Goal: Task Accomplishment & Management: Use online tool/utility

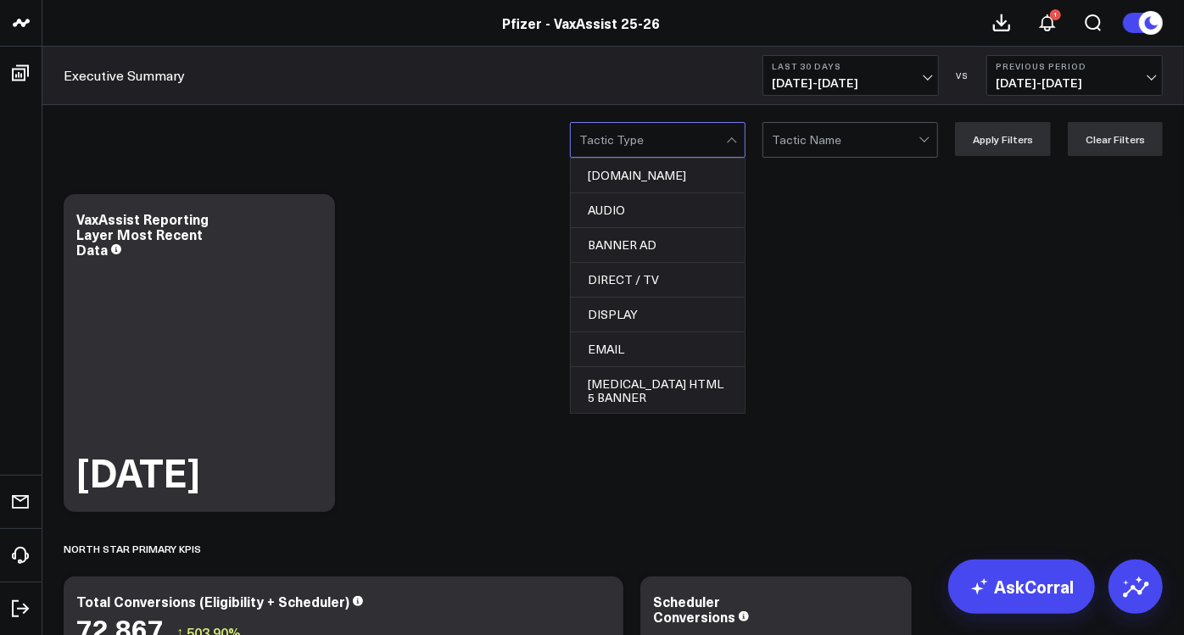
click at [697, 137] on div at bounding box center [652, 140] width 147 height 34
click at [837, 152] on div at bounding box center [845, 140] width 147 height 34
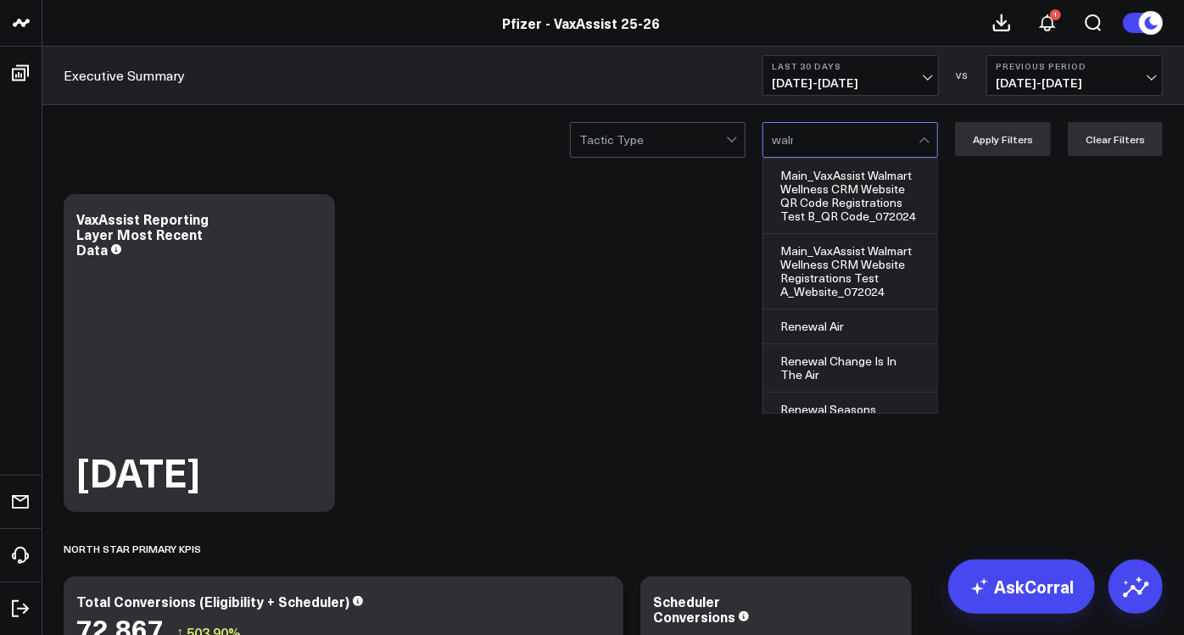
type input "[PERSON_NAME]"
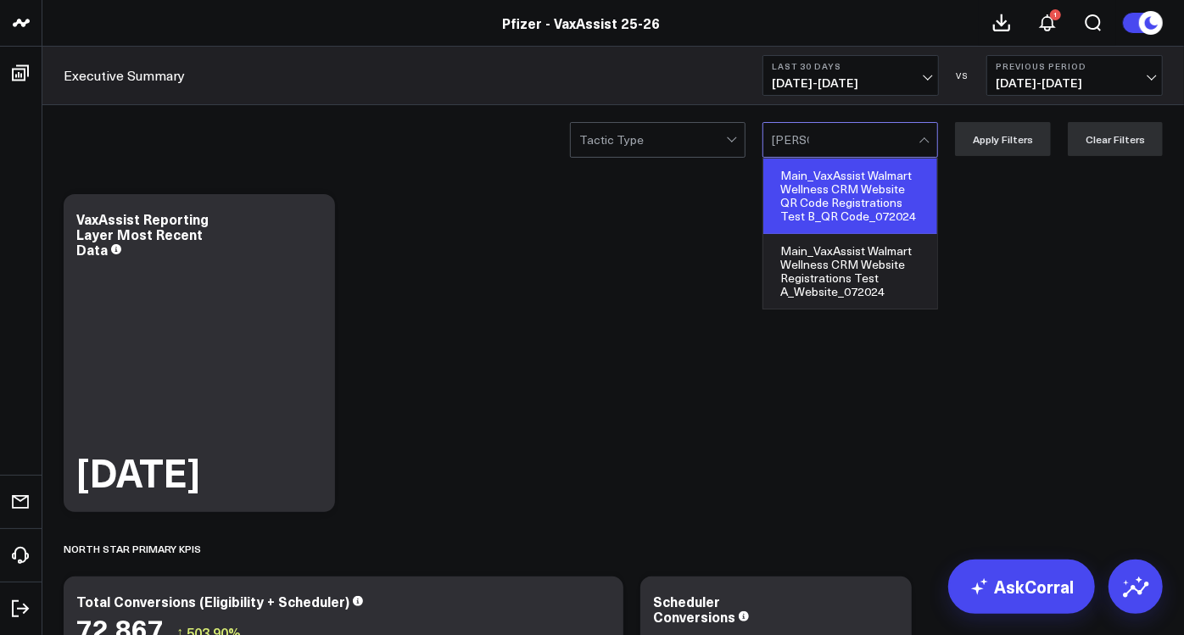
click at [880, 204] on div "Main_VaxAssist Walmart Wellness CRM Website QR Code Registrations Test B_QR Cod…" at bounding box center [851, 197] width 174 height 76
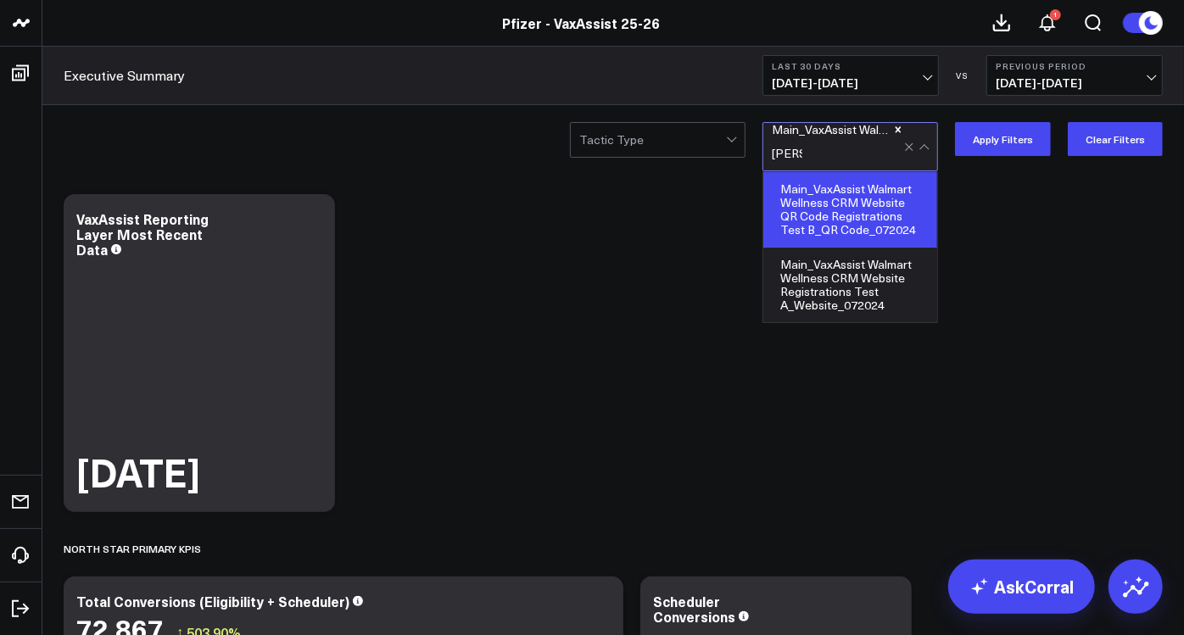
type input "walmar"
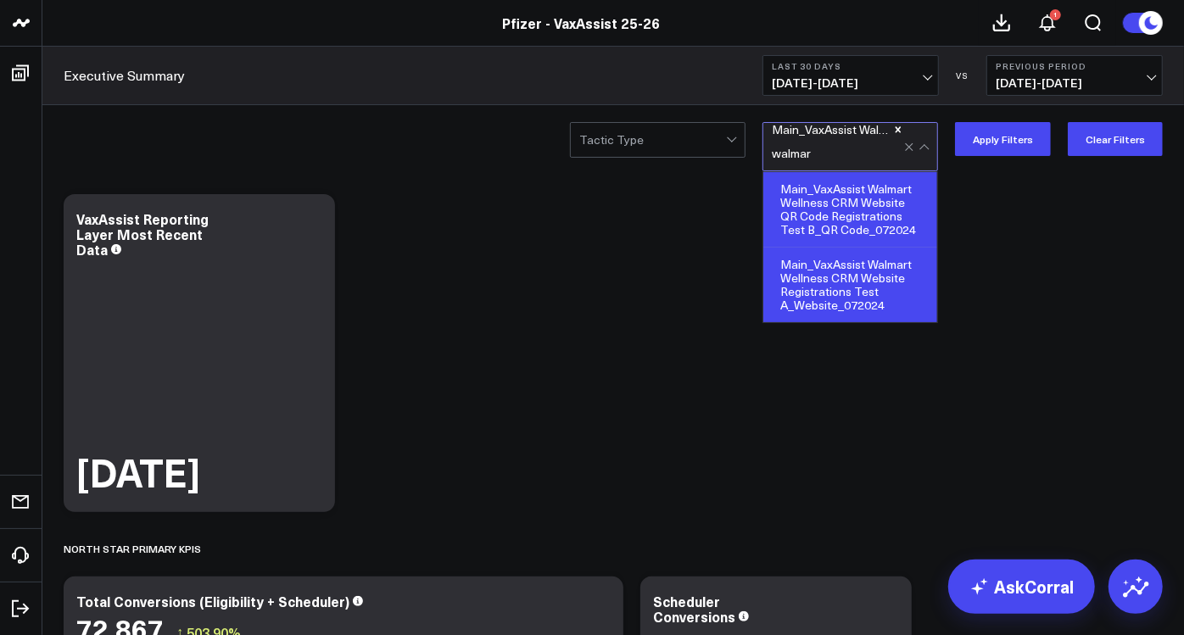
click at [848, 286] on div "Main_VaxAssist Walmart Wellness CRM Website Registrations Test A_Website_072024" at bounding box center [851, 285] width 174 height 75
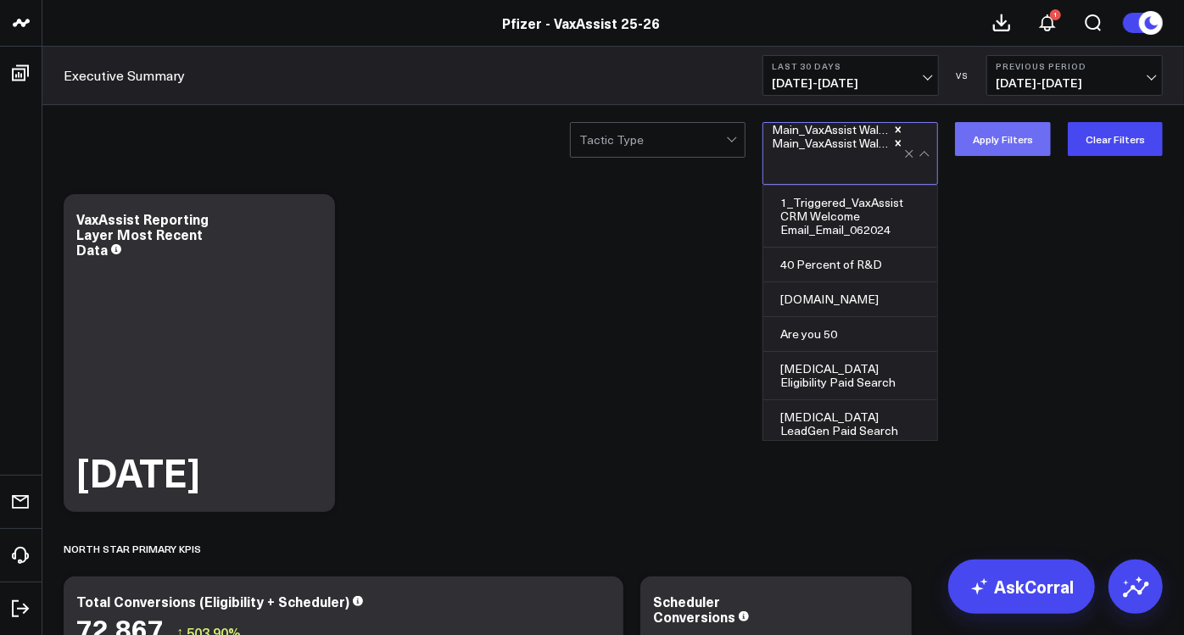
click at [1011, 145] on button "Apply Filters" at bounding box center [1003, 139] width 96 height 34
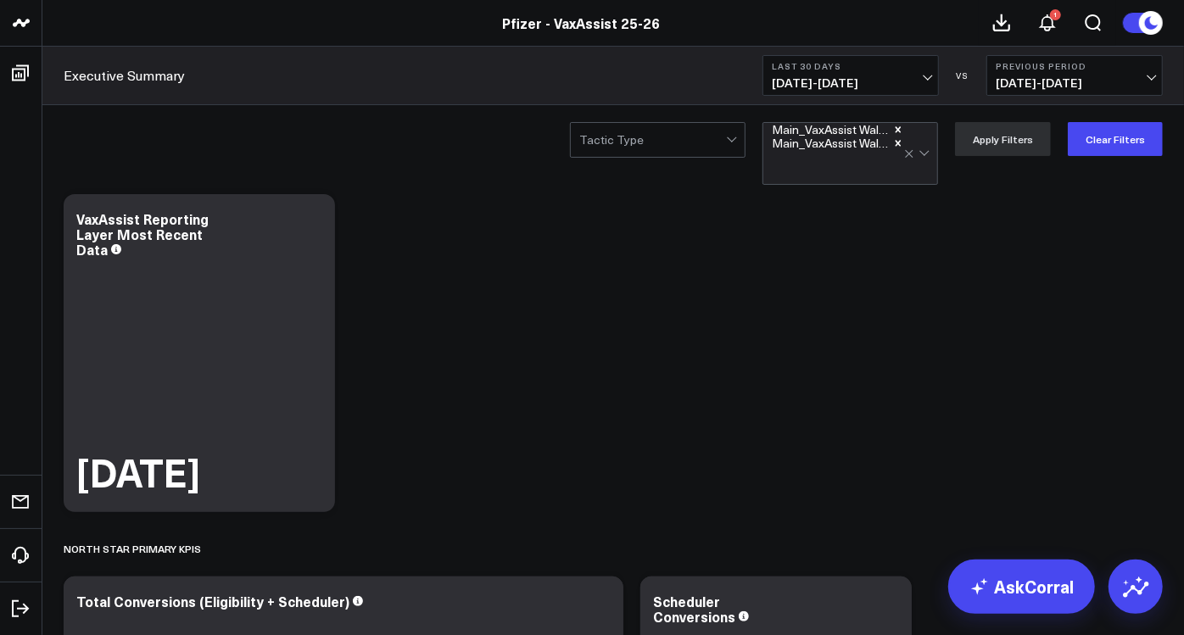
scroll to position [599, 0]
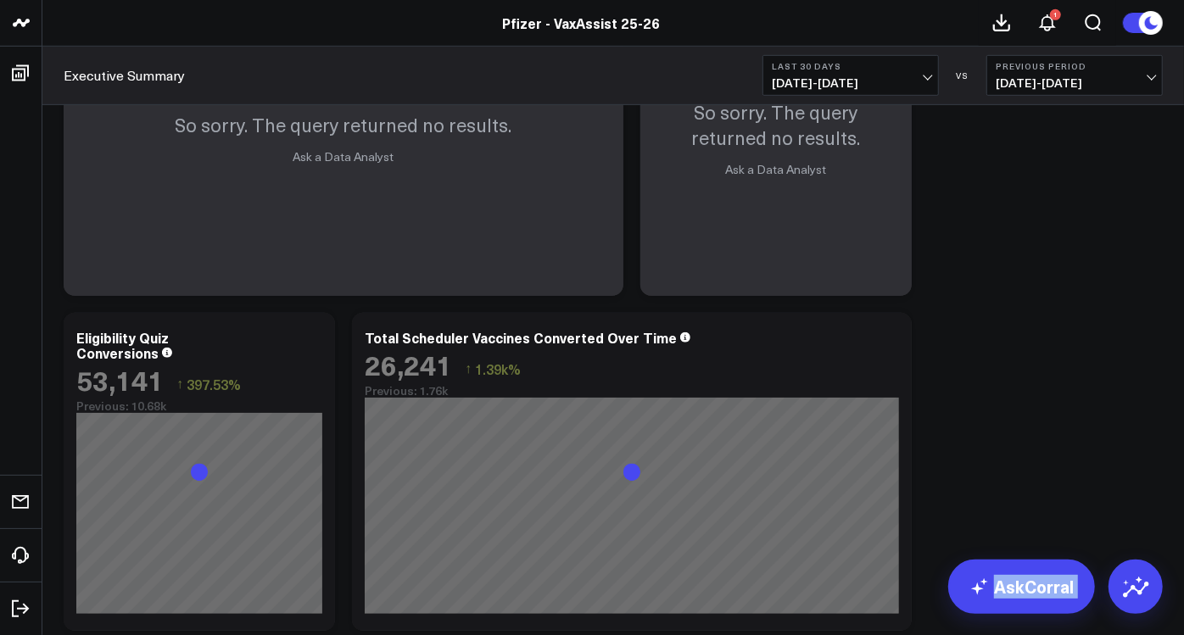
drag, startPoint x: 1182, startPoint y: 96, endPoint x: 1194, endPoint y: 273, distance: 177.8
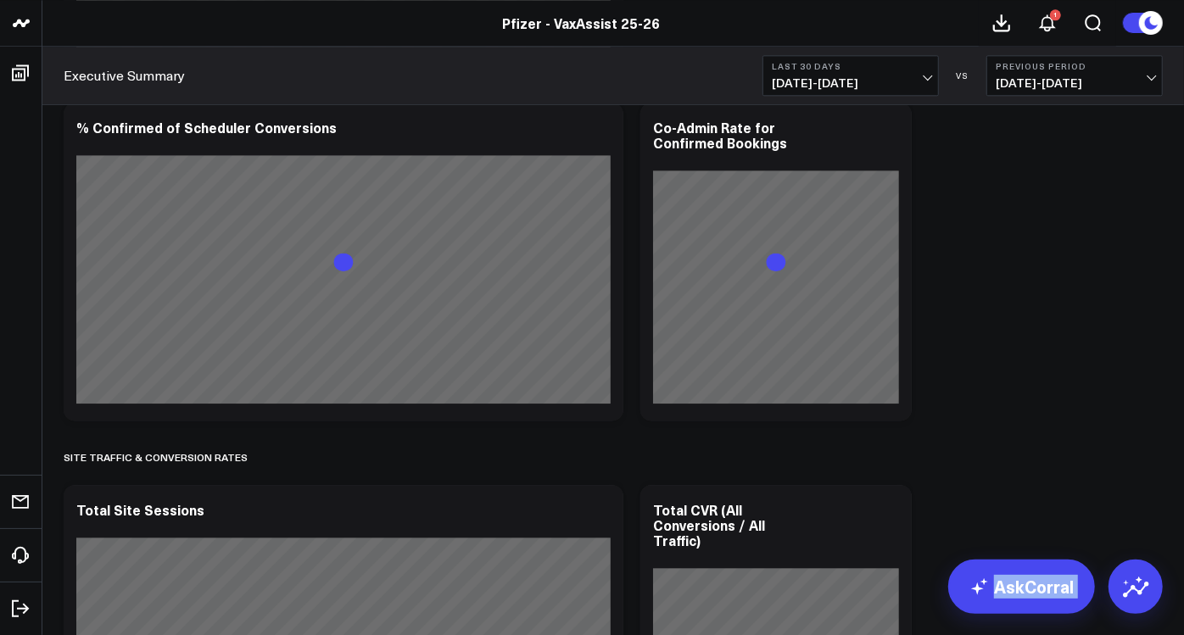
scroll to position [3164, 0]
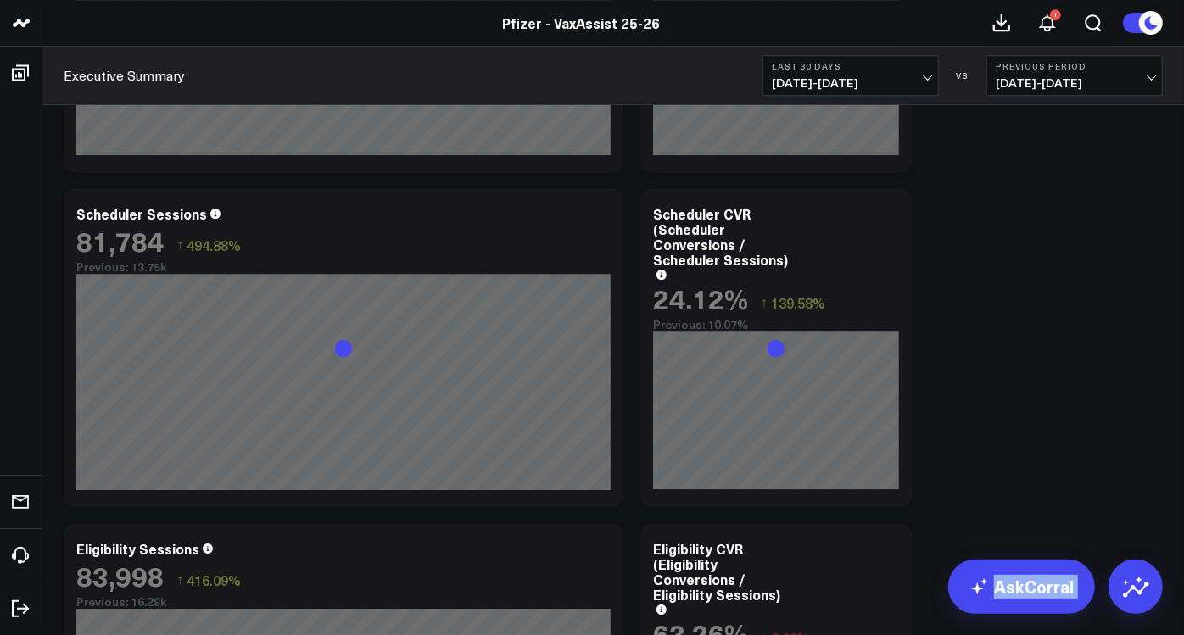
click at [1148, 64] on b "Previous Period" at bounding box center [1075, 66] width 158 height 10
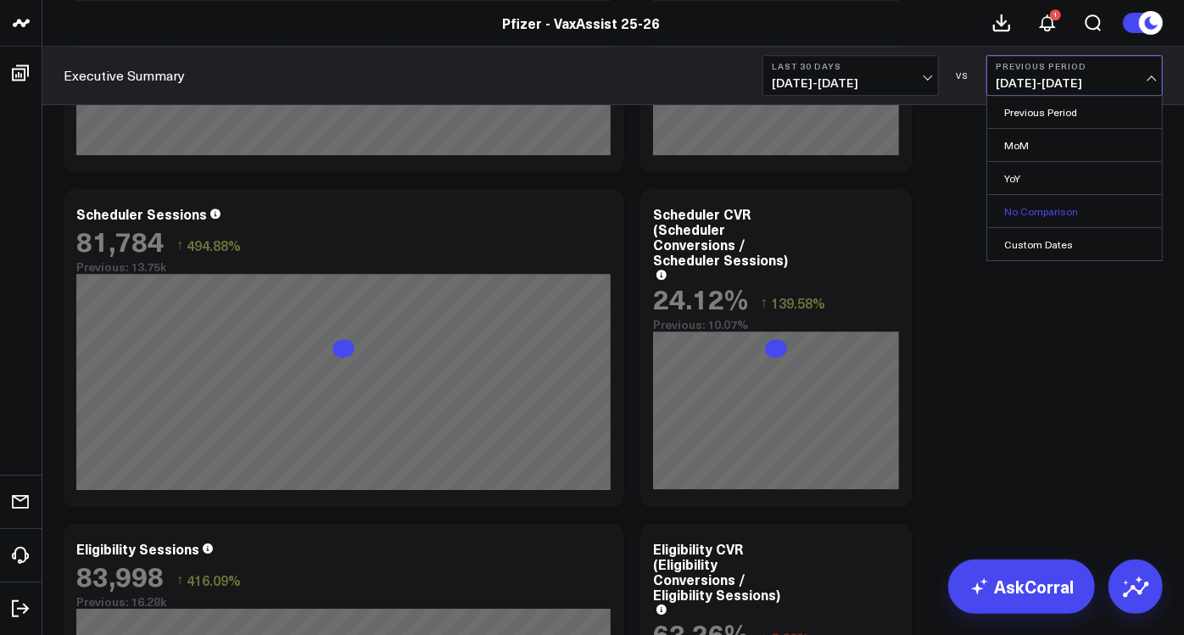
click at [1020, 205] on link "No Comparison" at bounding box center [1074, 211] width 175 height 32
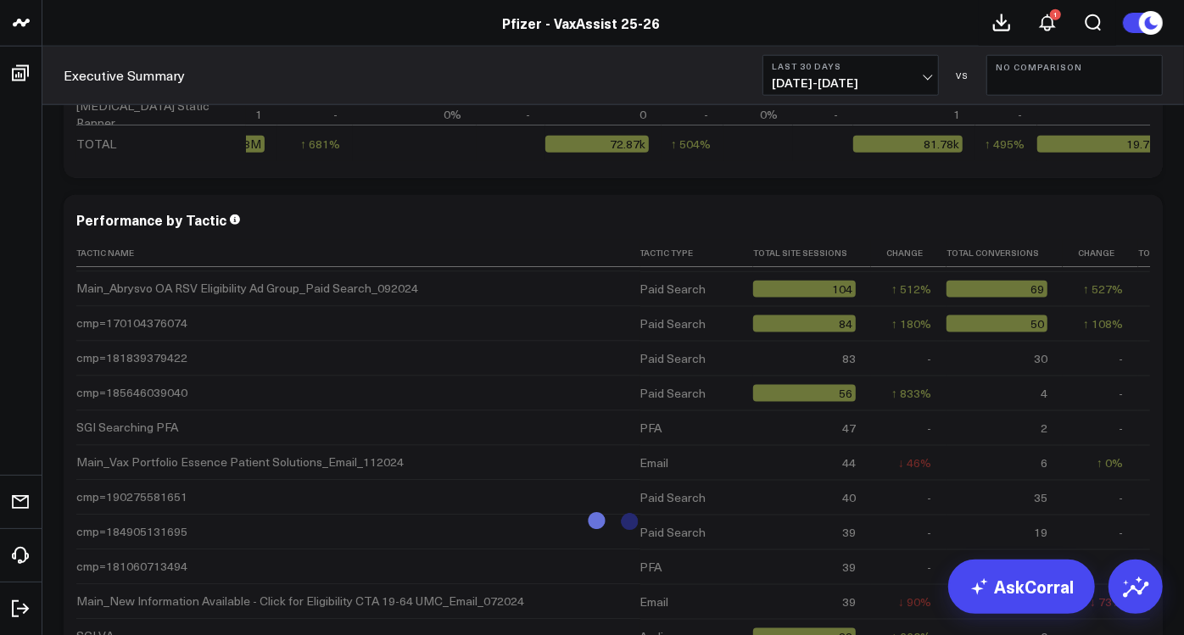
scroll to position [3281, 1]
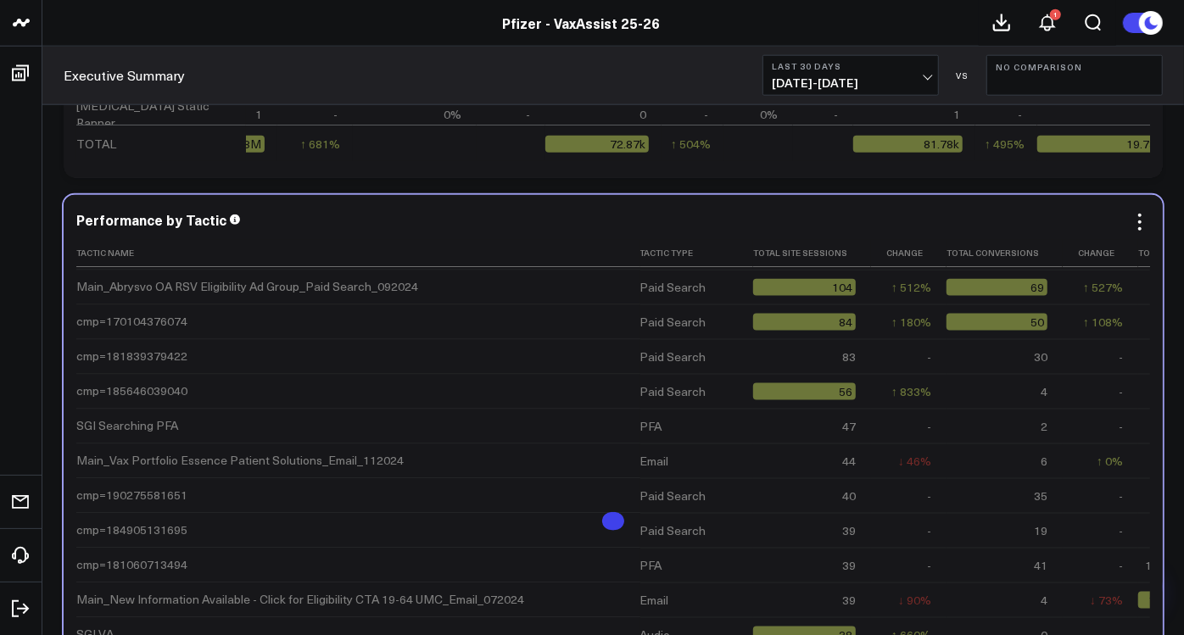
click at [487, 227] on div "Main_VaxAssist Walmart Wellness CRM Website Registrations Test A_Website_072024" at bounding box center [309, 218] width 467 height 17
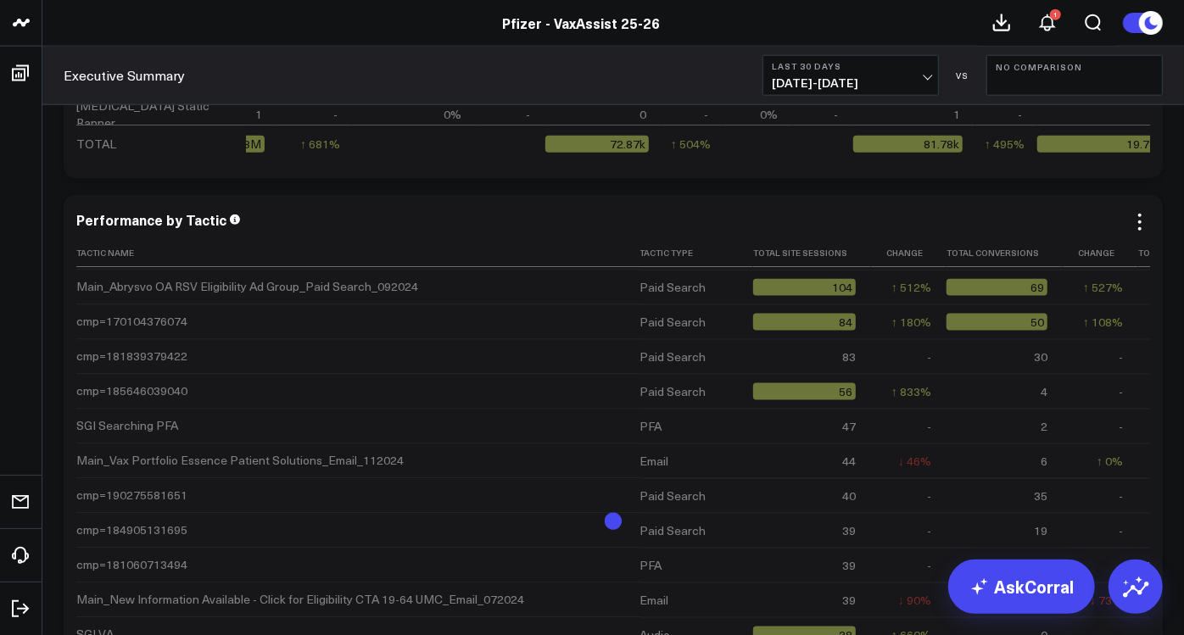
click at [777, 227] on div "113" at bounding box center [804, 218] width 103 height 17
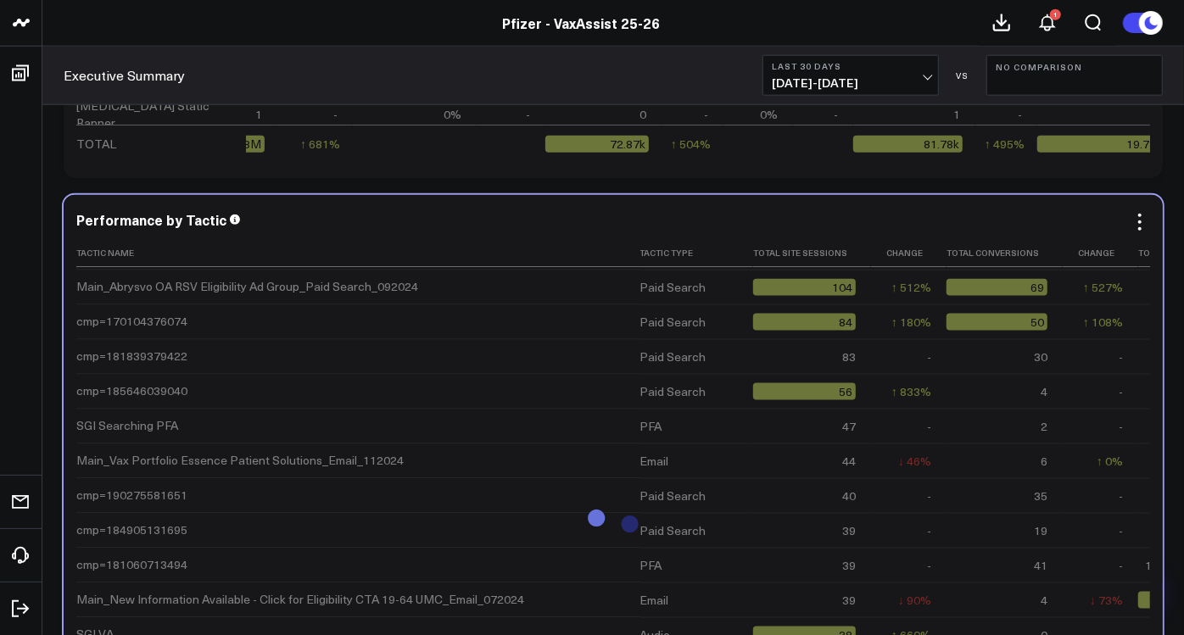
click at [777, 227] on div "113" at bounding box center [804, 218] width 103 height 17
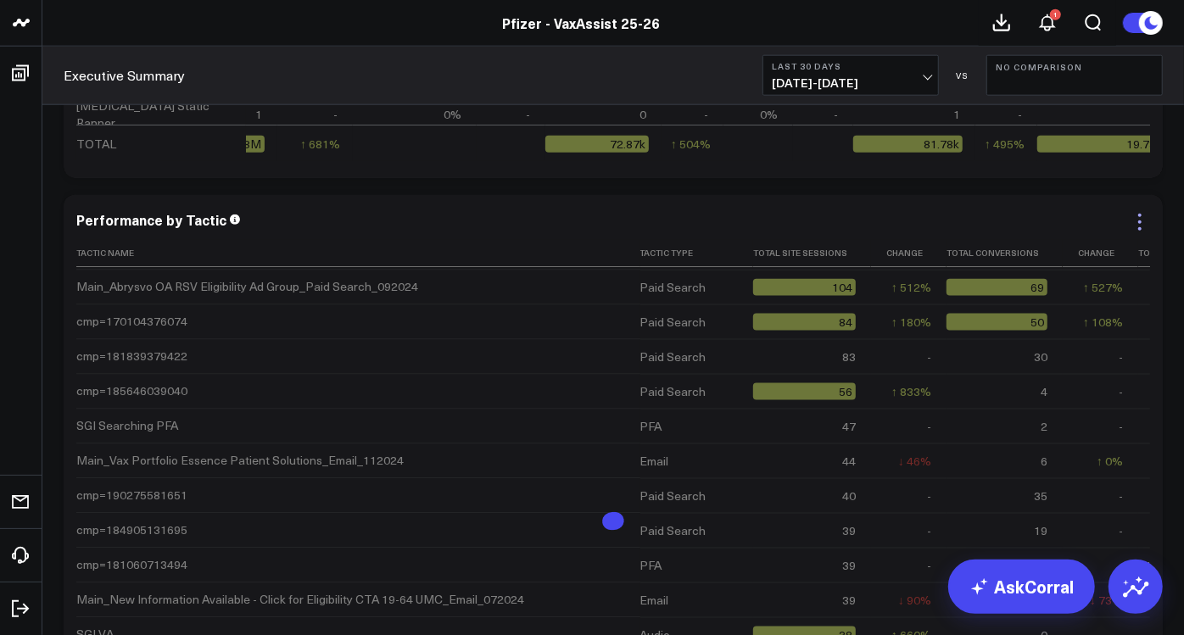
click at [1143, 230] on icon at bounding box center [1140, 222] width 20 height 20
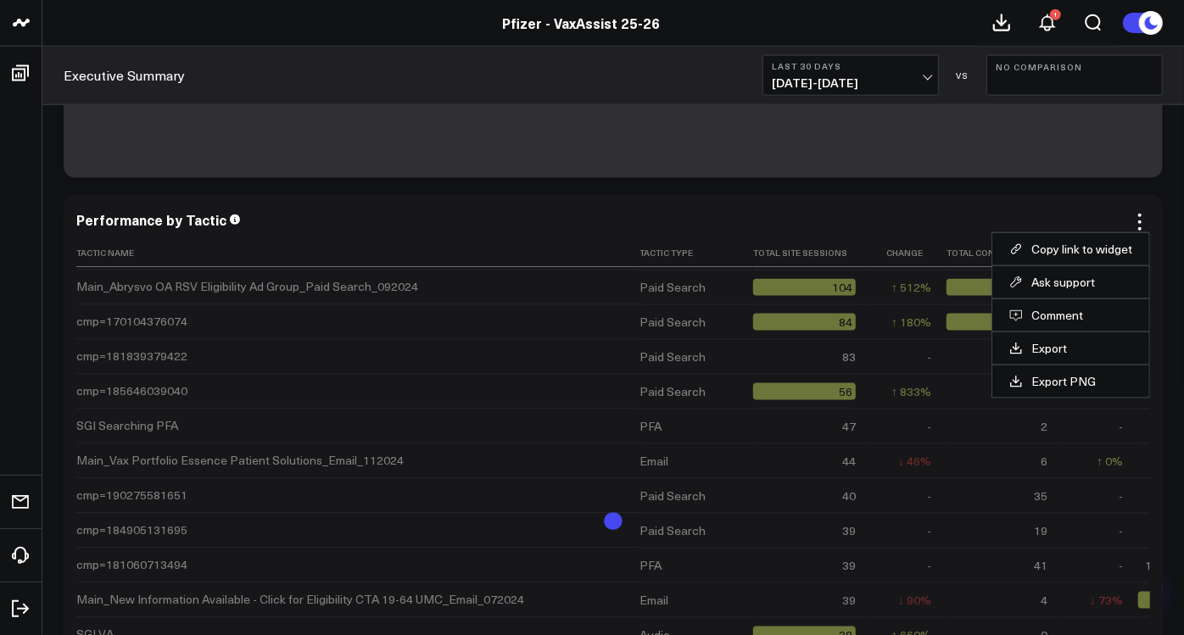
scroll to position [5456, 0]
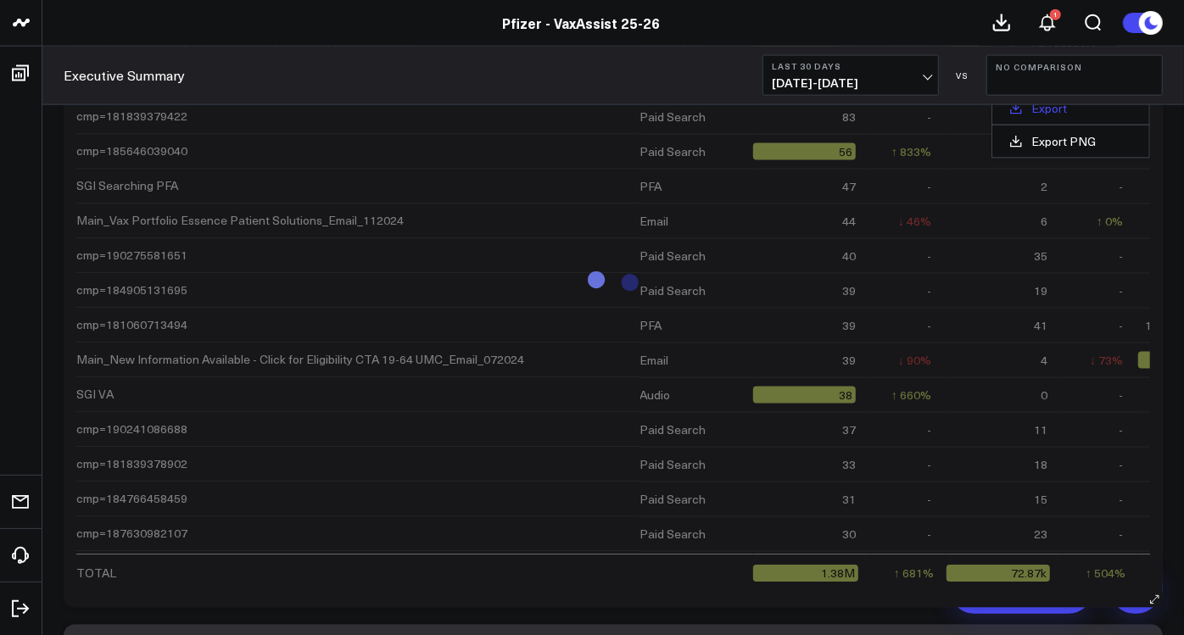
click at [1066, 109] on link "Export" at bounding box center [1071, 108] width 123 height 15
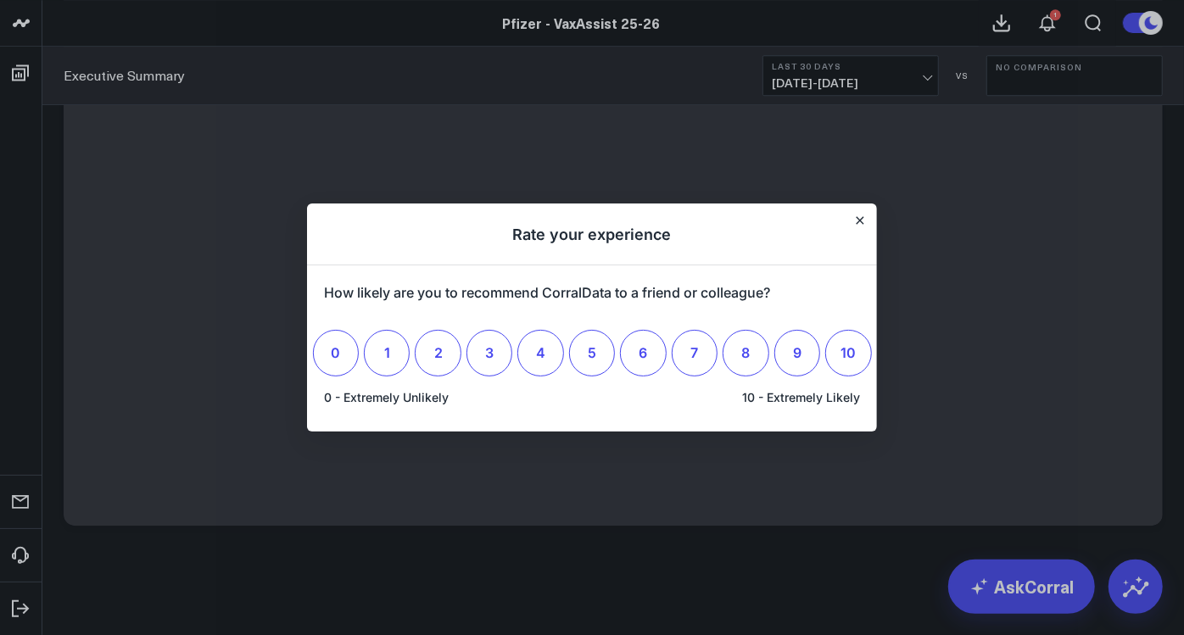
scroll to position [0, 0]
